Goal: Transaction & Acquisition: Purchase product/service

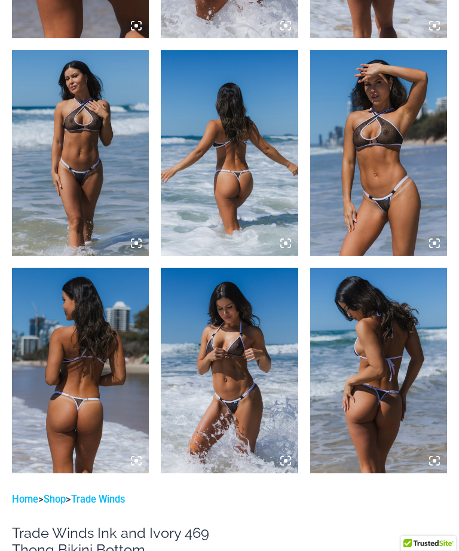
scroll to position [860, 0]
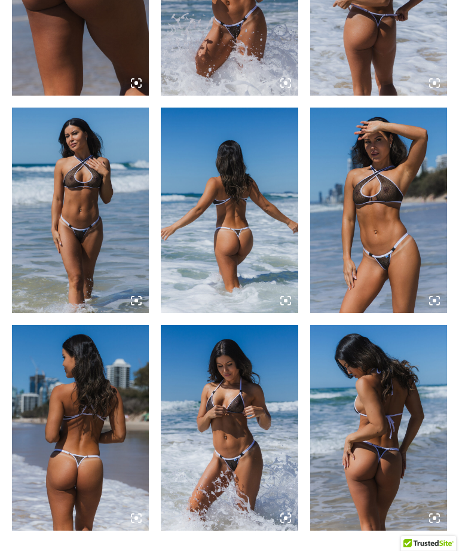
click at [222, 382] on img at bounding box center [229, 427] width 137 height 205
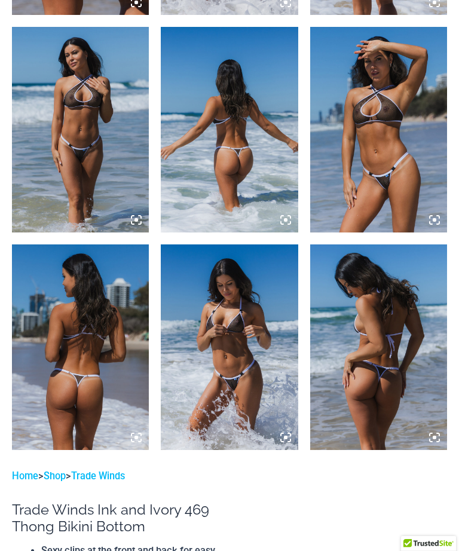
scroll to position [971, 0]
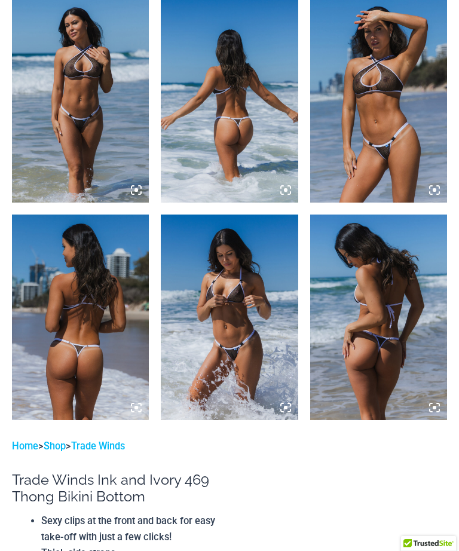
click at [229, 307] on img at bounding box center [229, 316] width 137 height 205
click at [219, 307] on img at bounding box center [229, 316] width 137 height 205
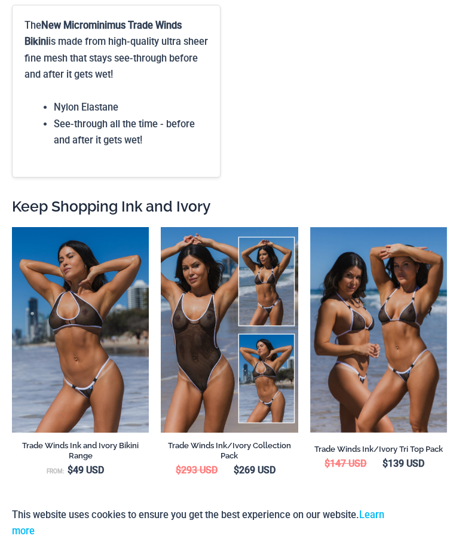
scroll to position [2422, 0]
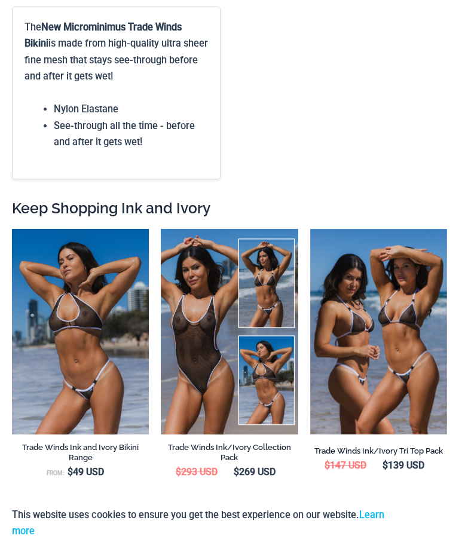
click at [161, 229] on img at bounding box center [161, 229] width 0 height 0
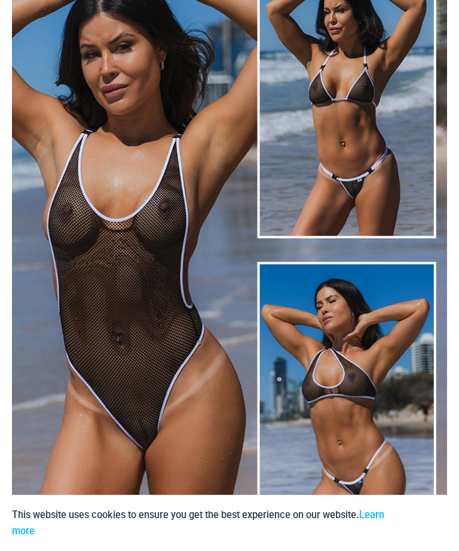
scroll to position [162, 0]
